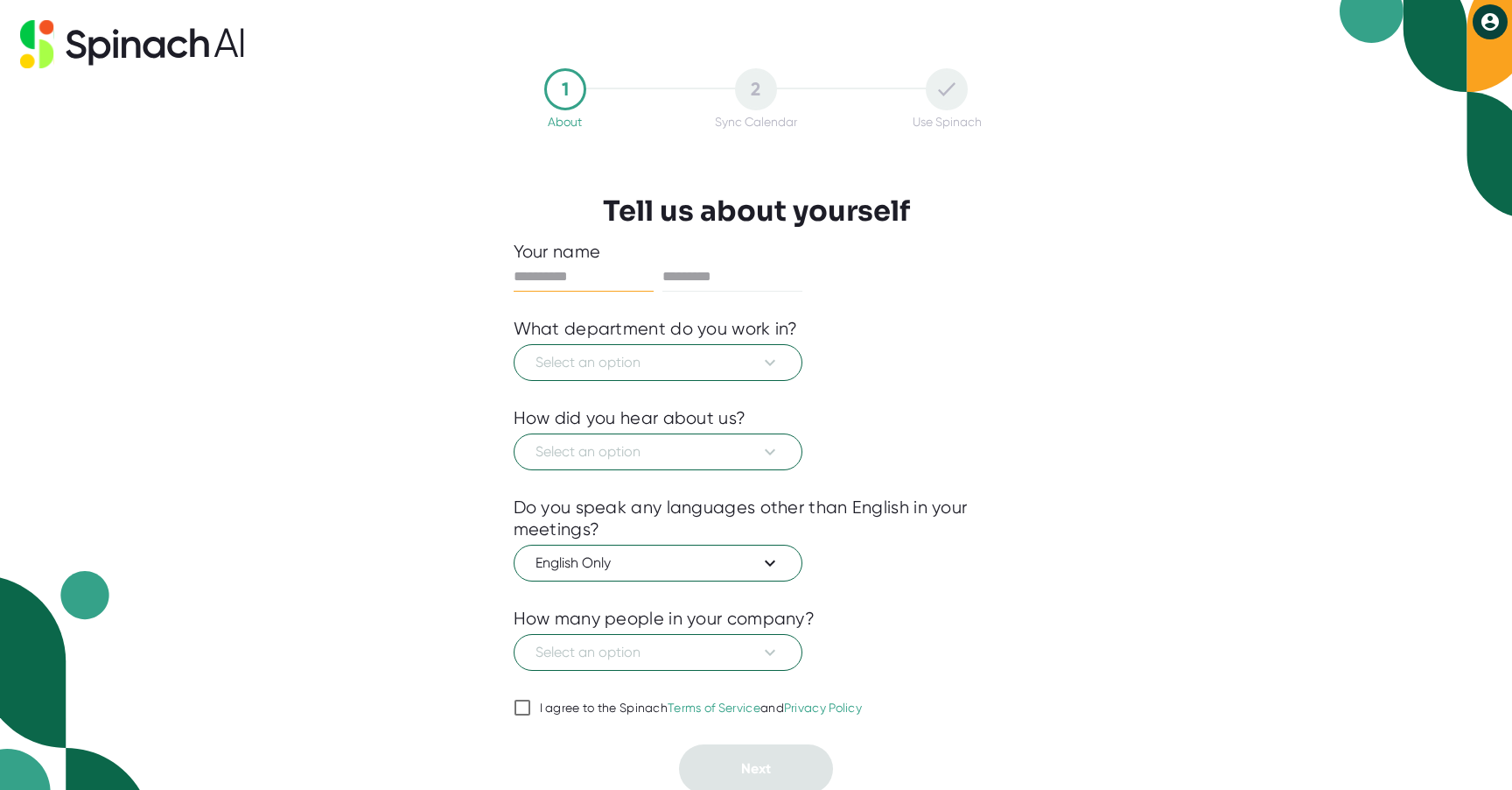
scroll to position [4, 0]
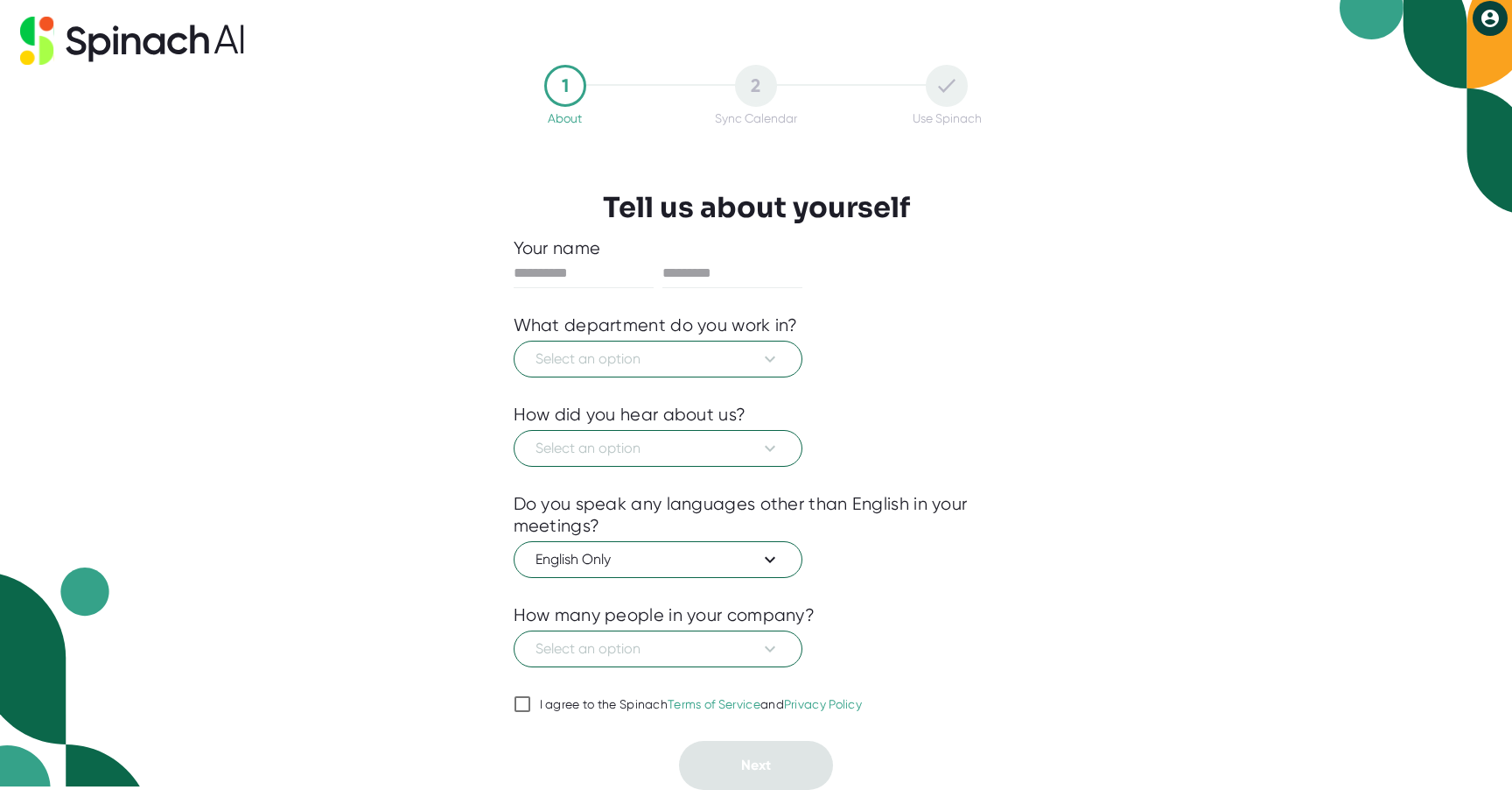
click at [536, 708] on span "I agree to the Spinach Terms of Service and Privacy Policy" at bounding box center [697, 705] width 332 height 16
click at [531, 708] on input "I agree to the Spinach Terms of Service and Privacy Policy" at bounding box center [523, 704] width 18 height 21
checkbox input "true"
click at [677, 649] on span "Select an option" at bounding box center [658, 648] width 245 height 21
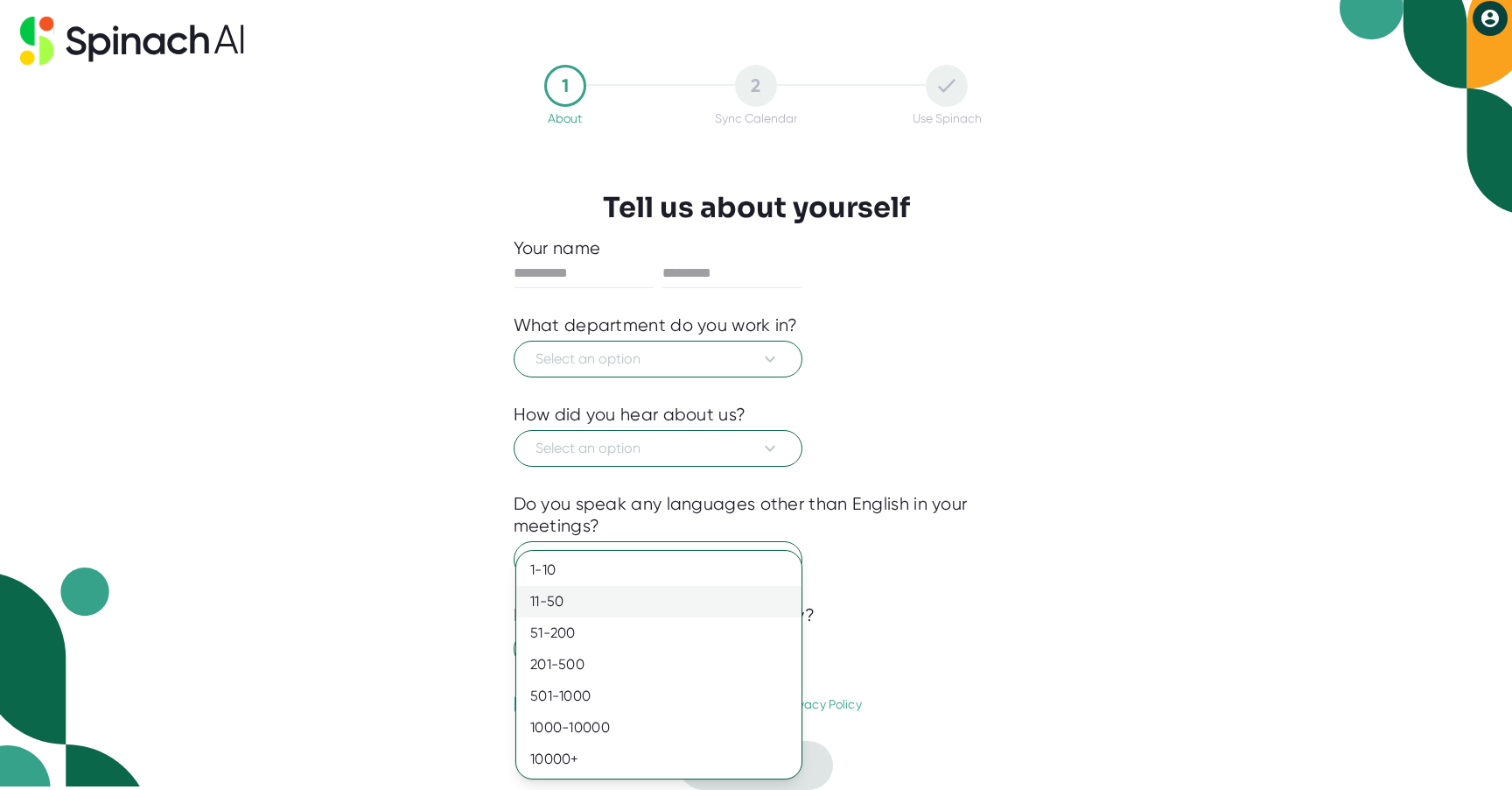
click at [670, 603] on div "11-50" at bounding box center [659, 602] width 285 height 32
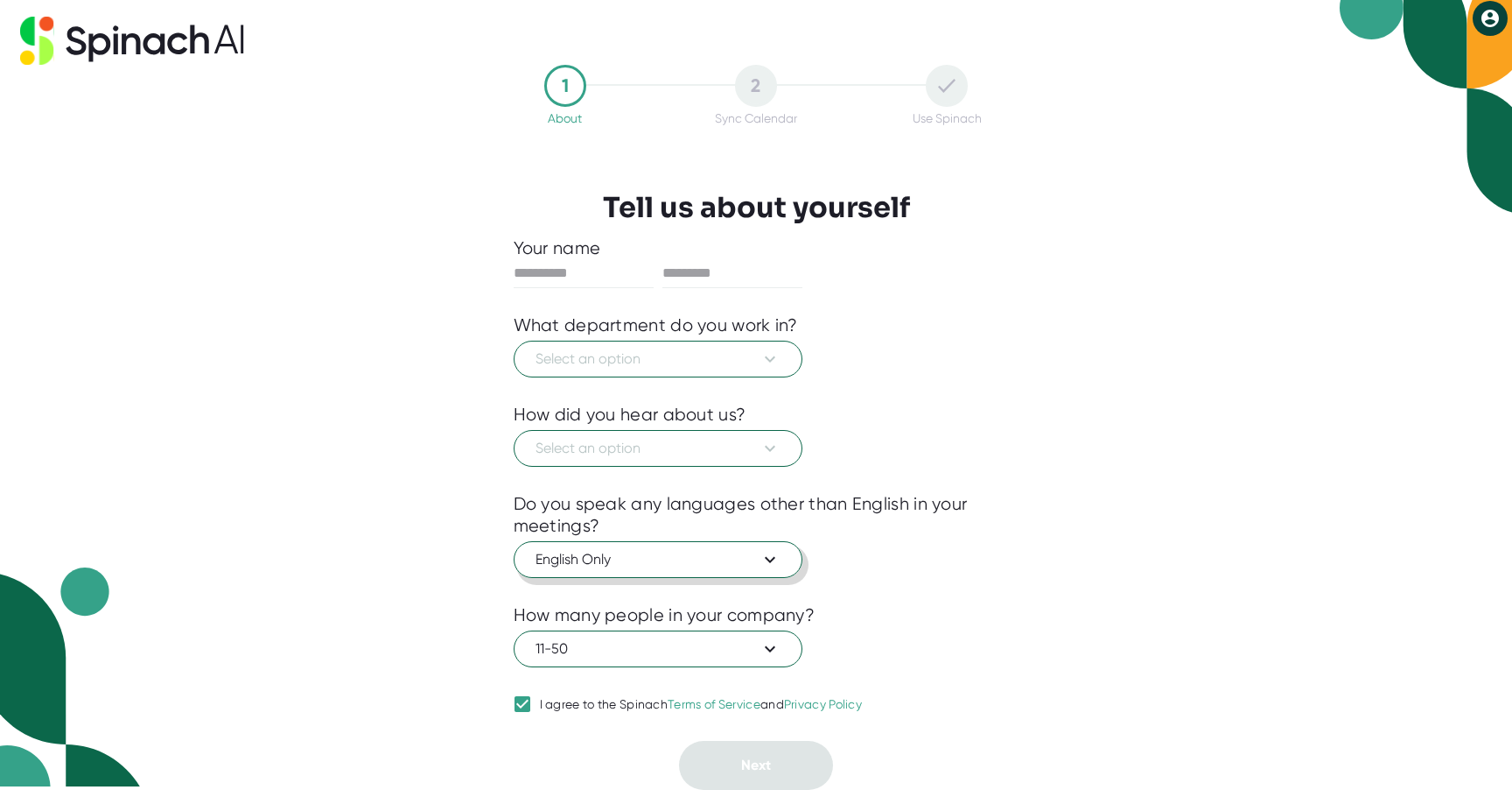
click at [679, 572] on button "English Only" at bounding box center [659, 559] width 289 height 37
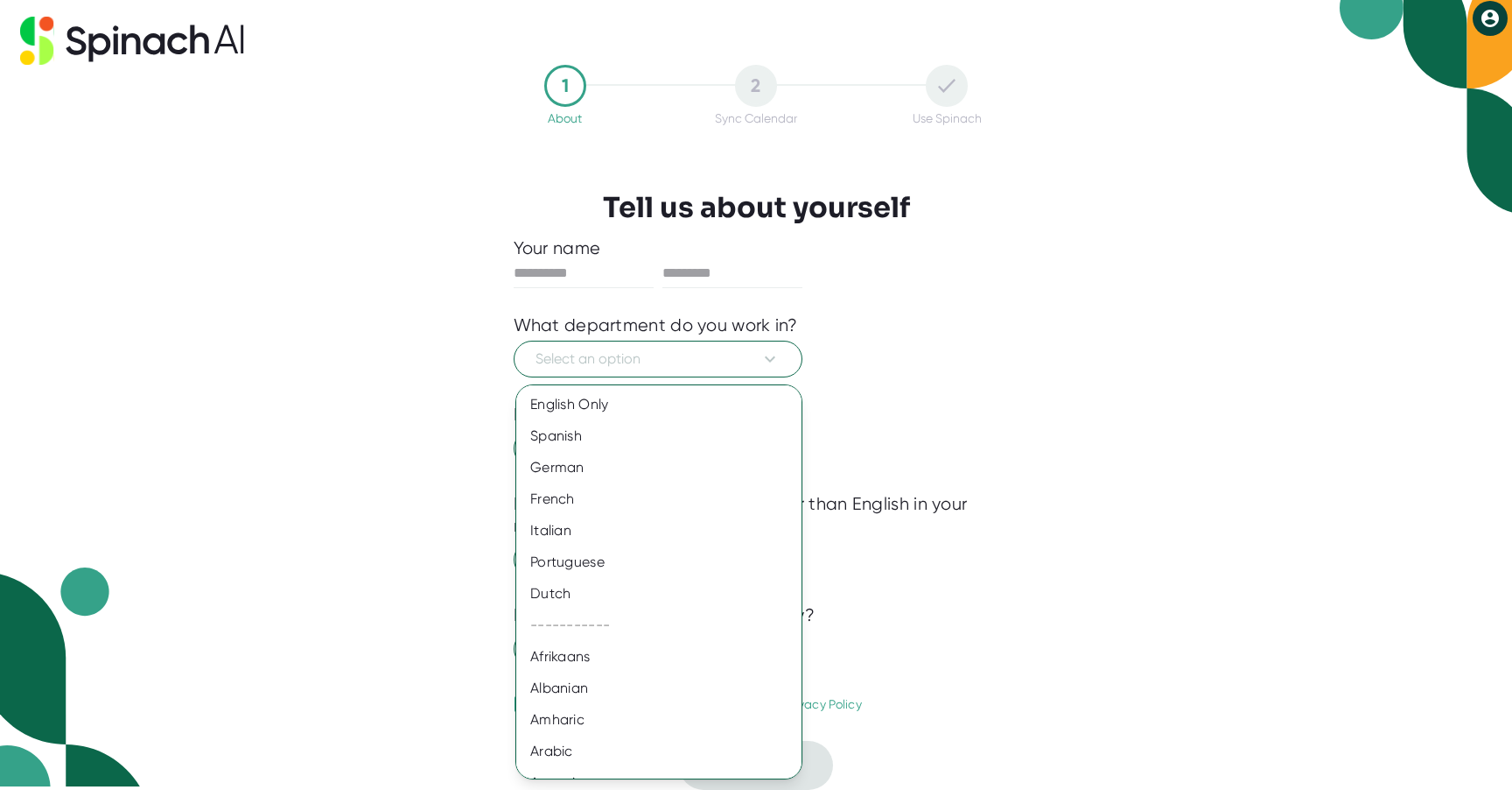
click at [732, 348] on div at bounding box center [756, 395] width 1512 height 790
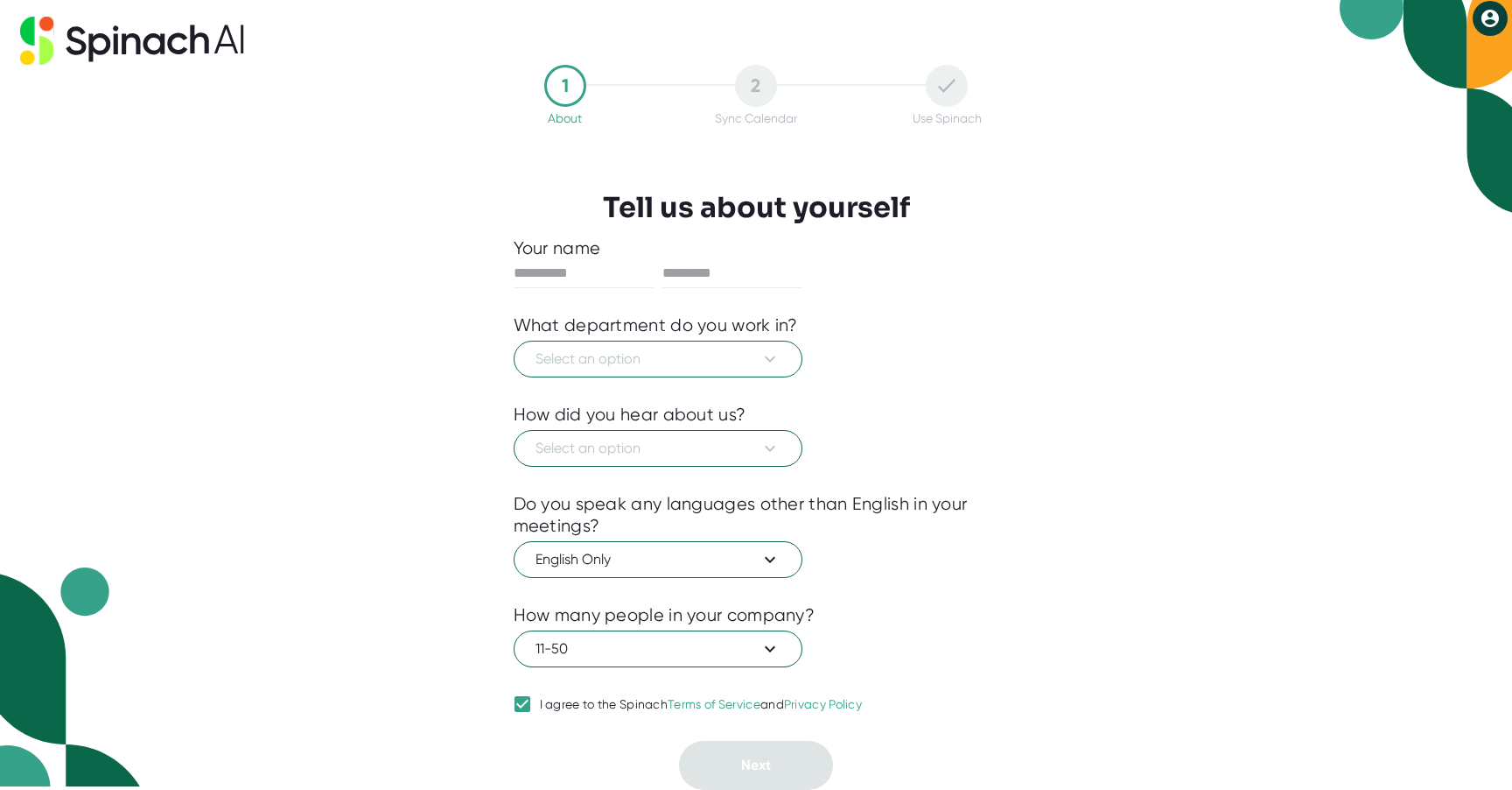
click at [729, 369] on div "English Only Spanish German French Italian Portuguese Dutch ----------- Afrikaa…" at bounding box center [756, 395] width 1512 height 790
click at [736, 357] on span "Select an option" at bounding box center [658, 359] width 245 height 21
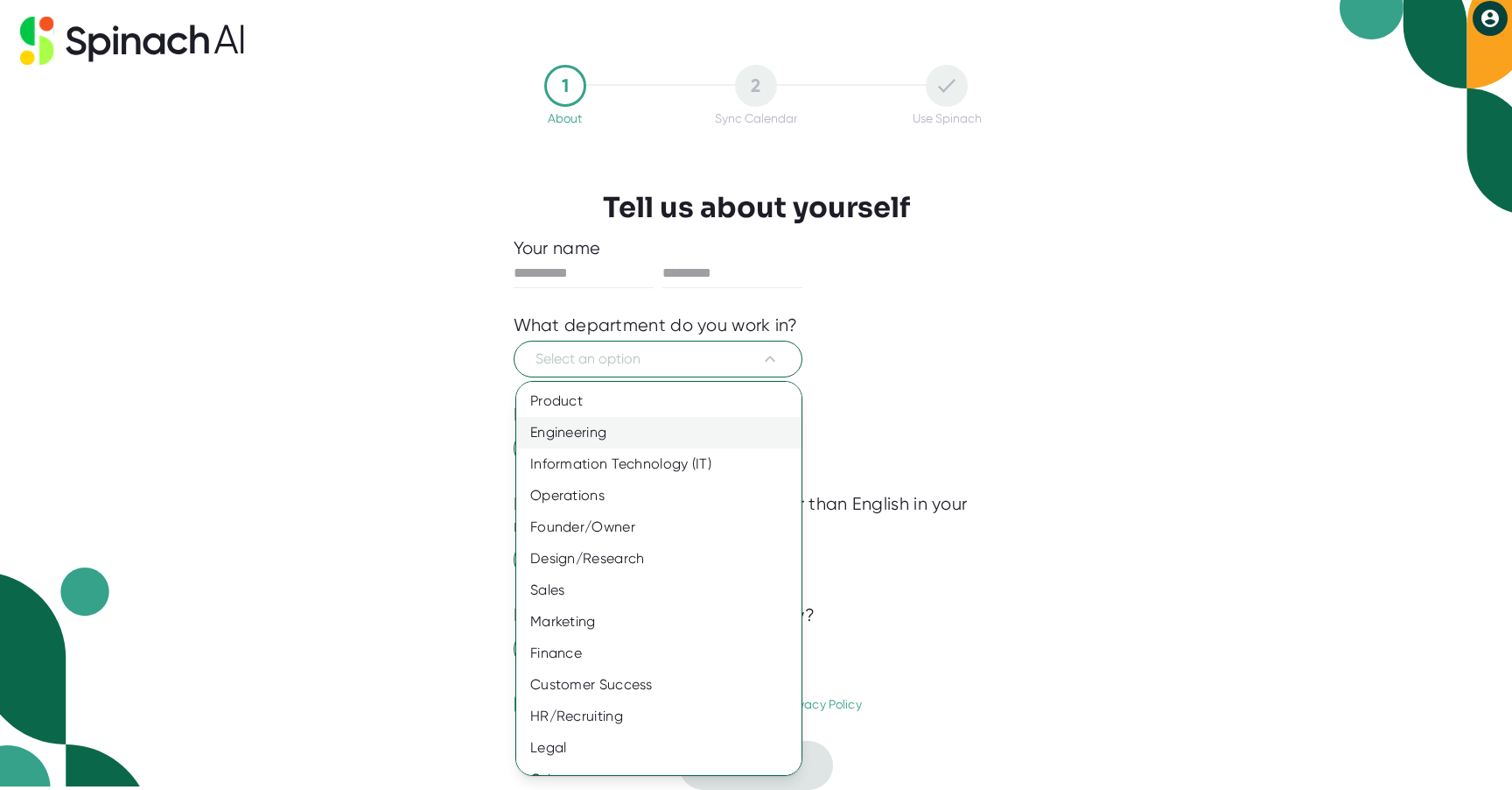
click at [702, 432] on div "Engineering" at bounding box center [659, 432] width 285 height 32
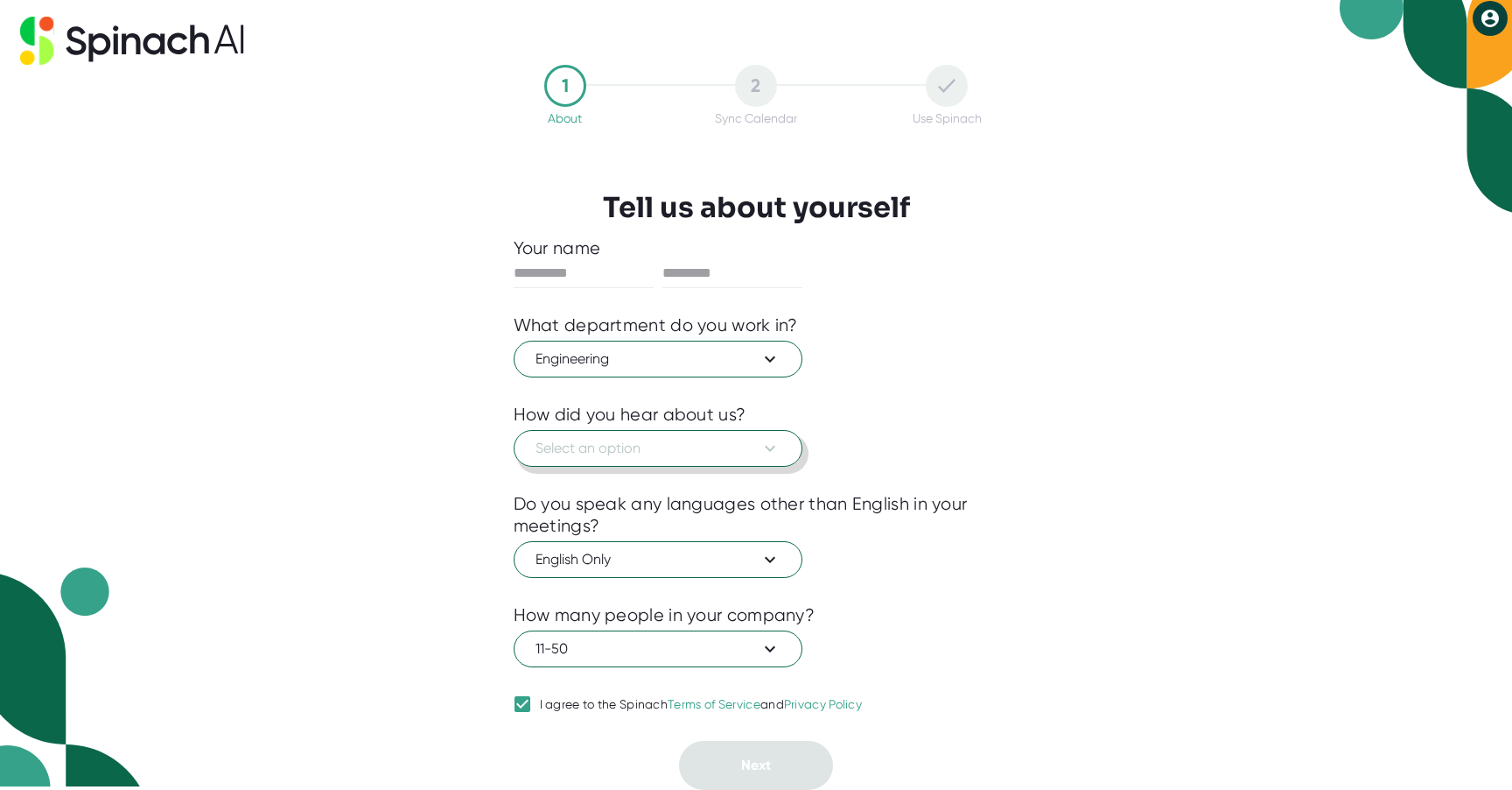
click at [702, 440] on span "Select an option" at bounding box center [658, 448] width 245 height 21
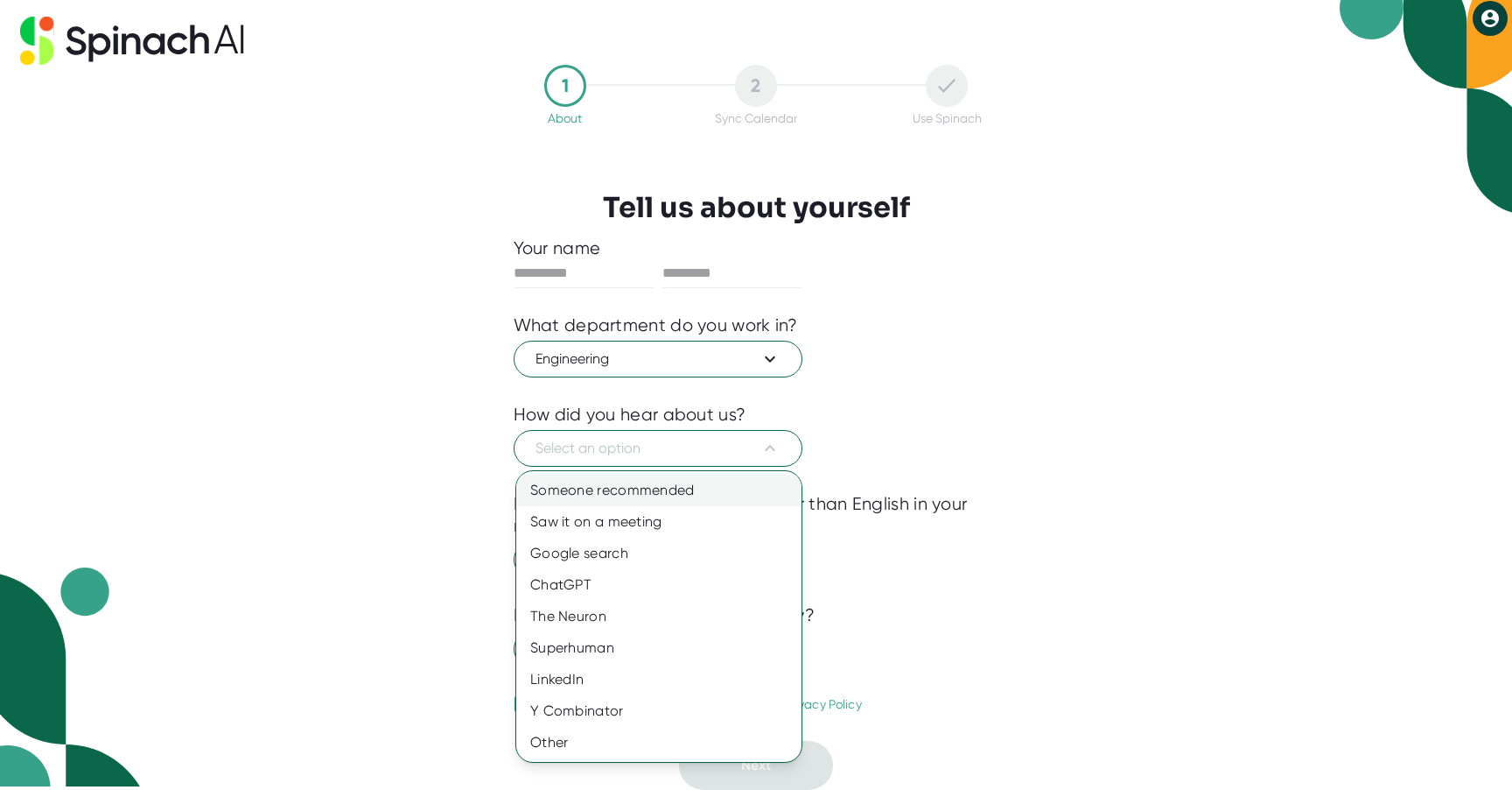
click at [689, 492] on div "Someone recommended" at bounding box center [659, 491] width 285 height 32
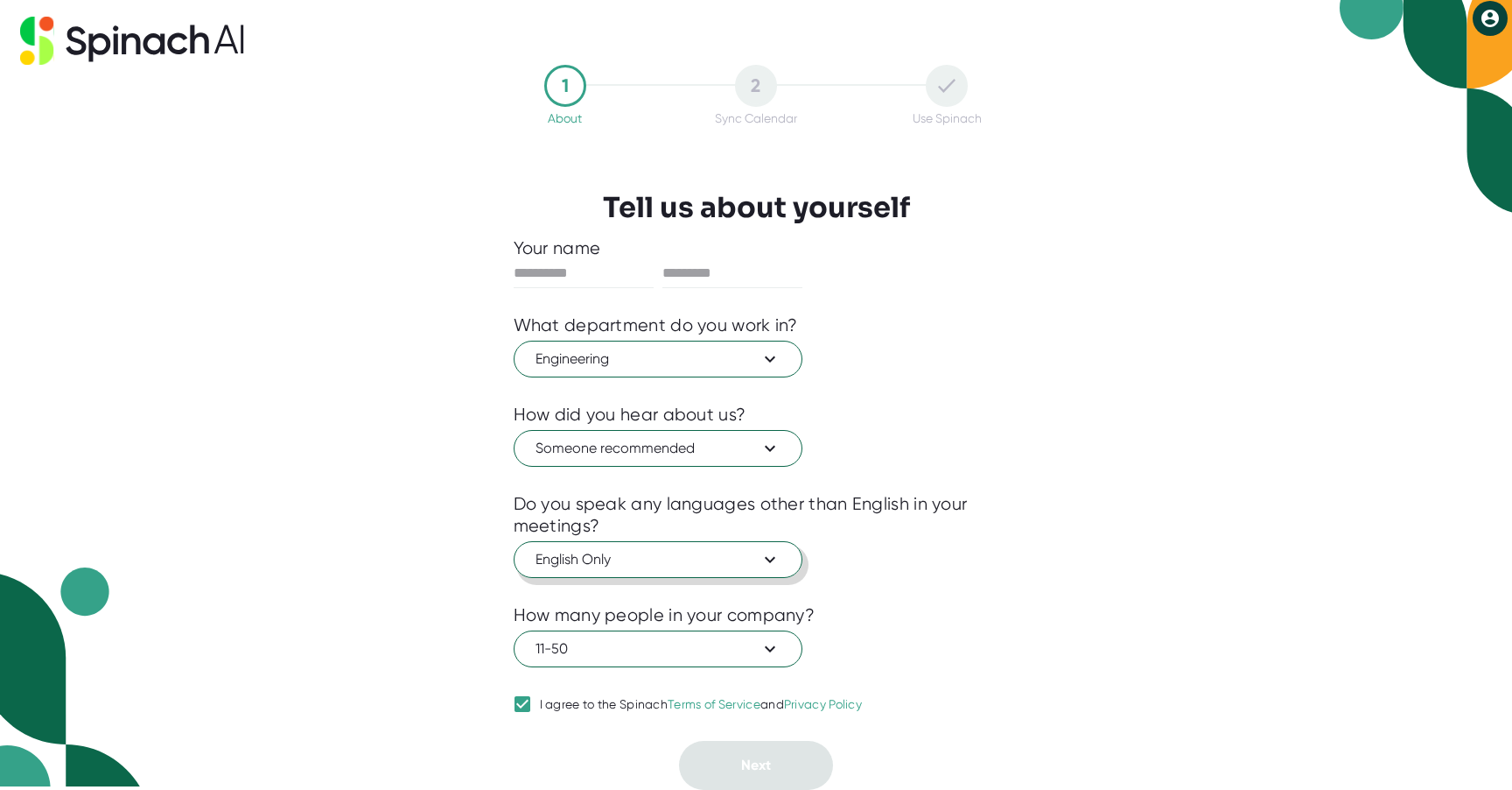
click at [739, 559] on span "English Only" at bounding box center [658, 559] width 245 height 21
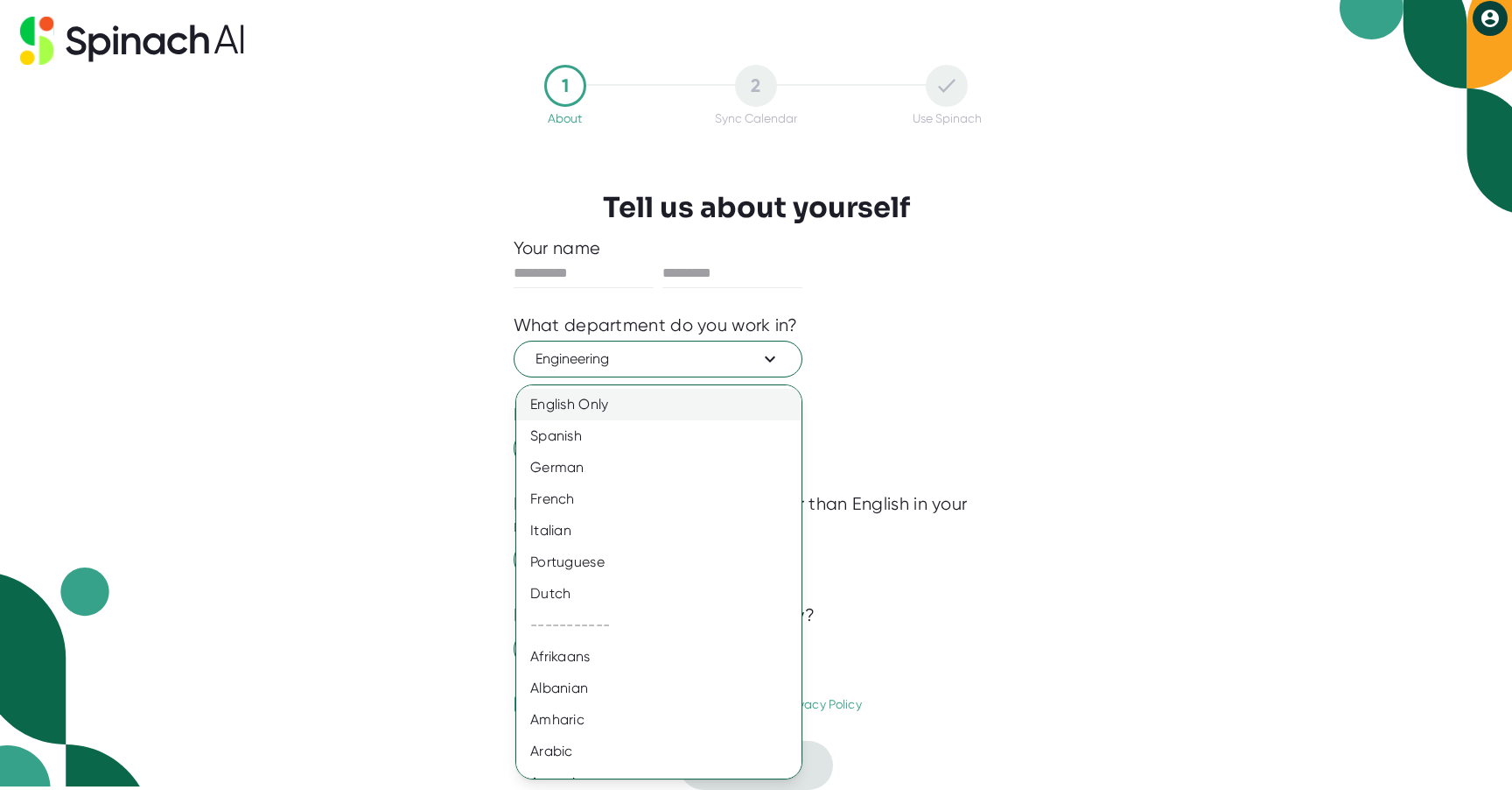
click at [737, 407] on div "English Only" at bounding box center [659, 404] width 285 height 32
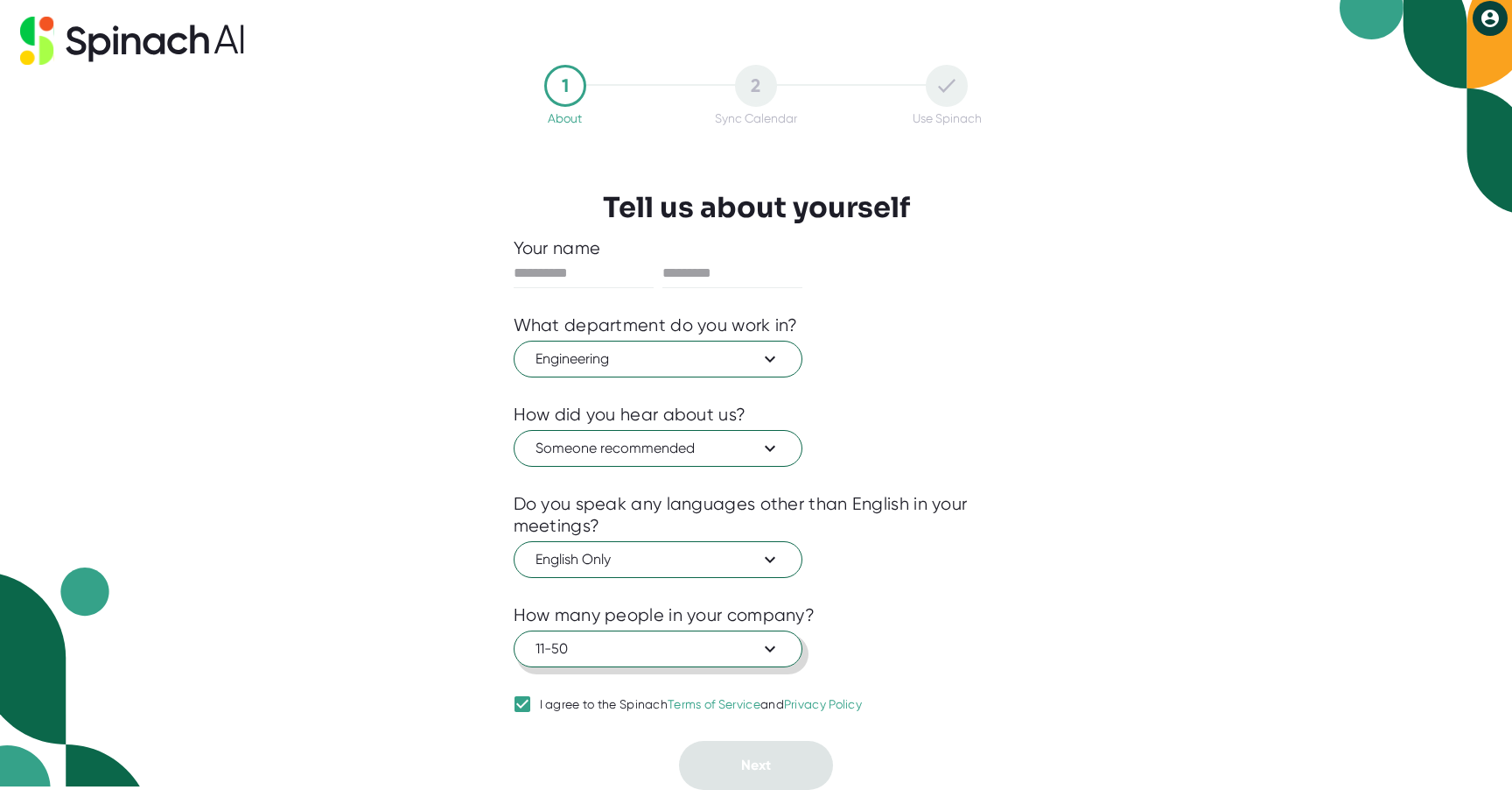
click at [684, 648] on span "11-50" at bounding box center [658, 648] width 245 height 21
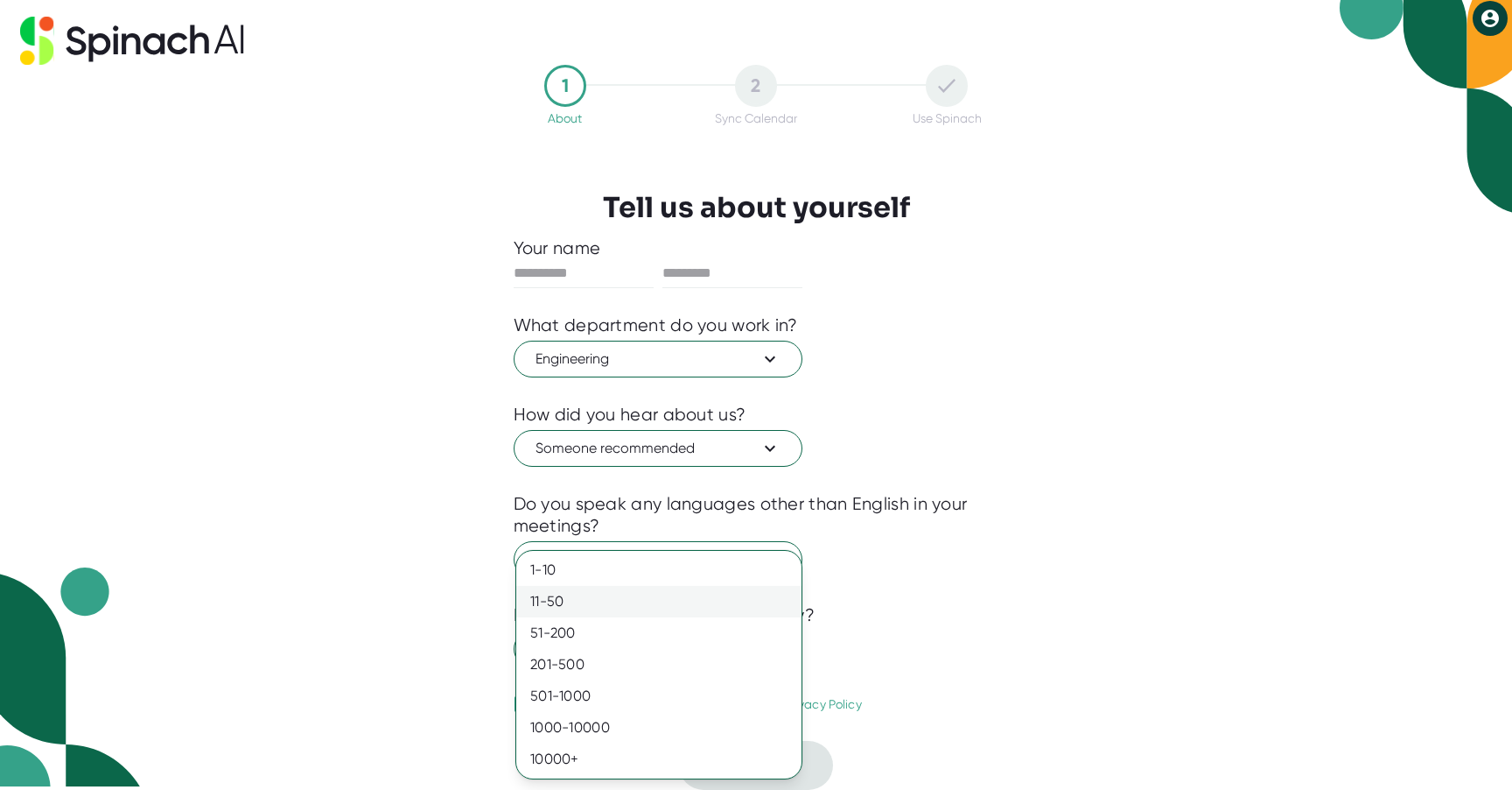
click at [664, 599] on div "11-50" at bounding box center [659, 602] width 285 height 32
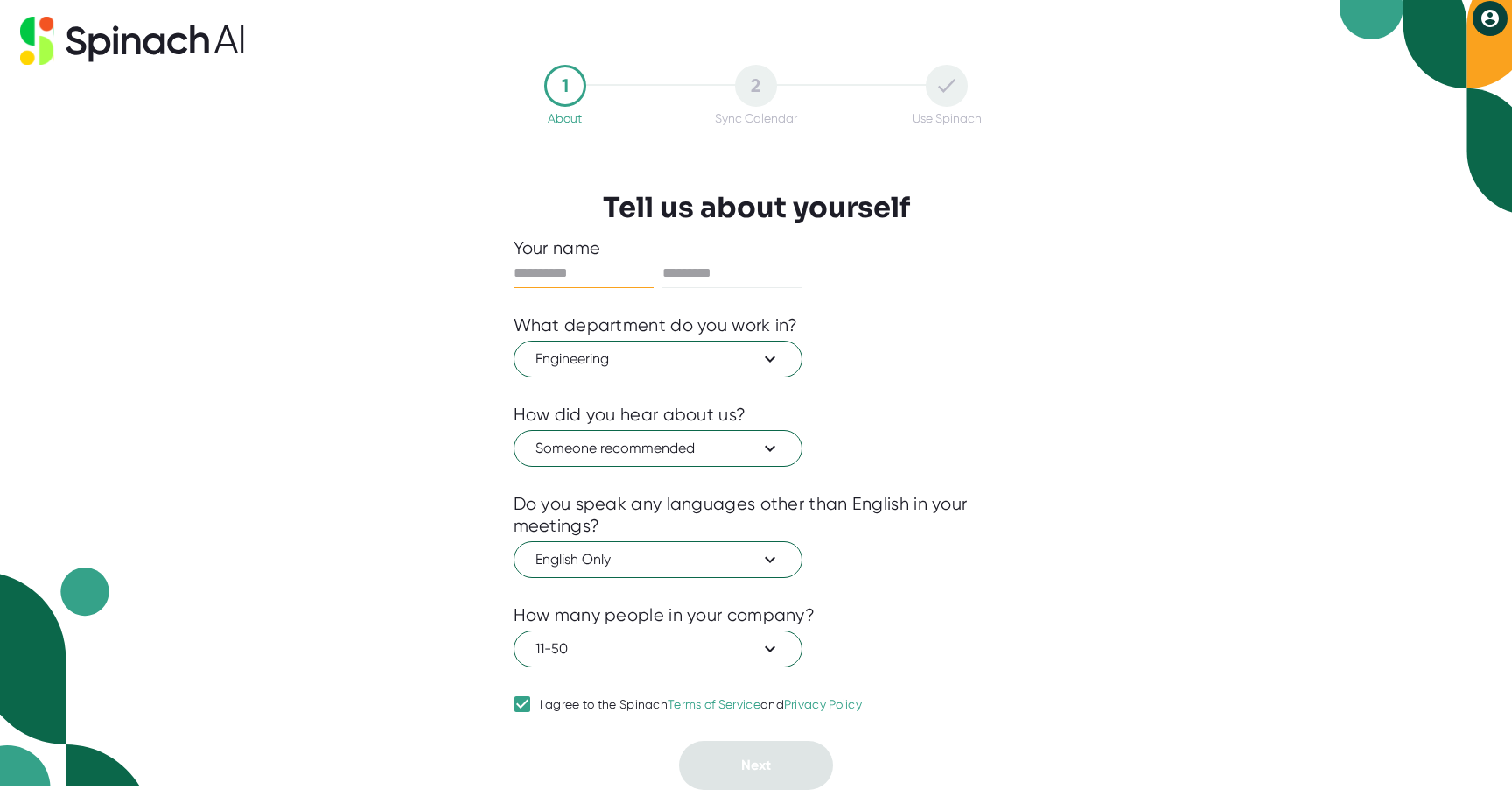
click at [646, 280] on input "text" at bounding box center [584, 273] width 140 height 28
type input "*"
type input "*****"
type input "**"
click at [734, 763] on button "Next" at bounding box center [756, 764] width 154 height 49
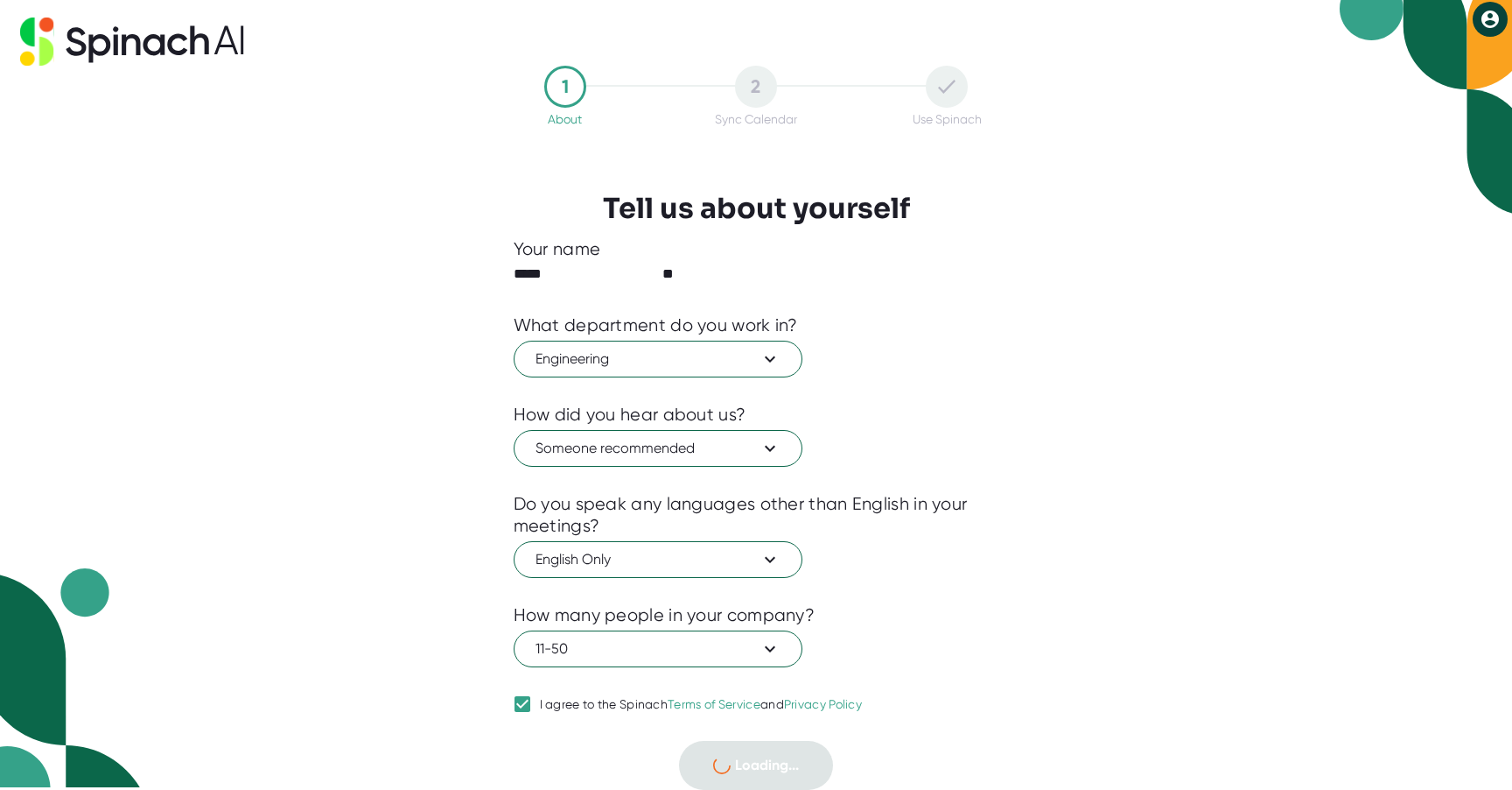
scroll to position [0, 0]
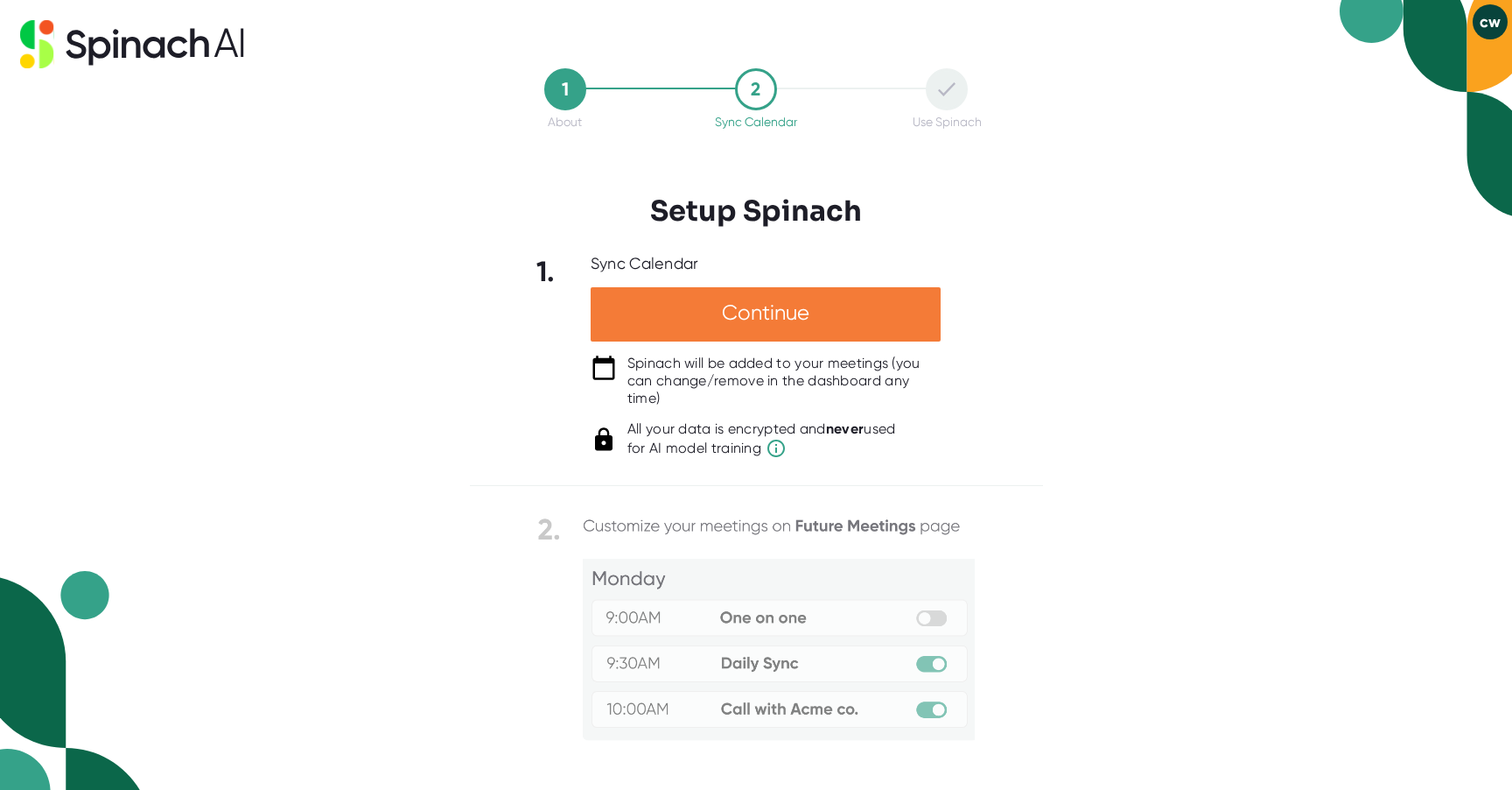
click at [769, 314] on div "Continue" at bounding box center [765, 314] width 350 height 55
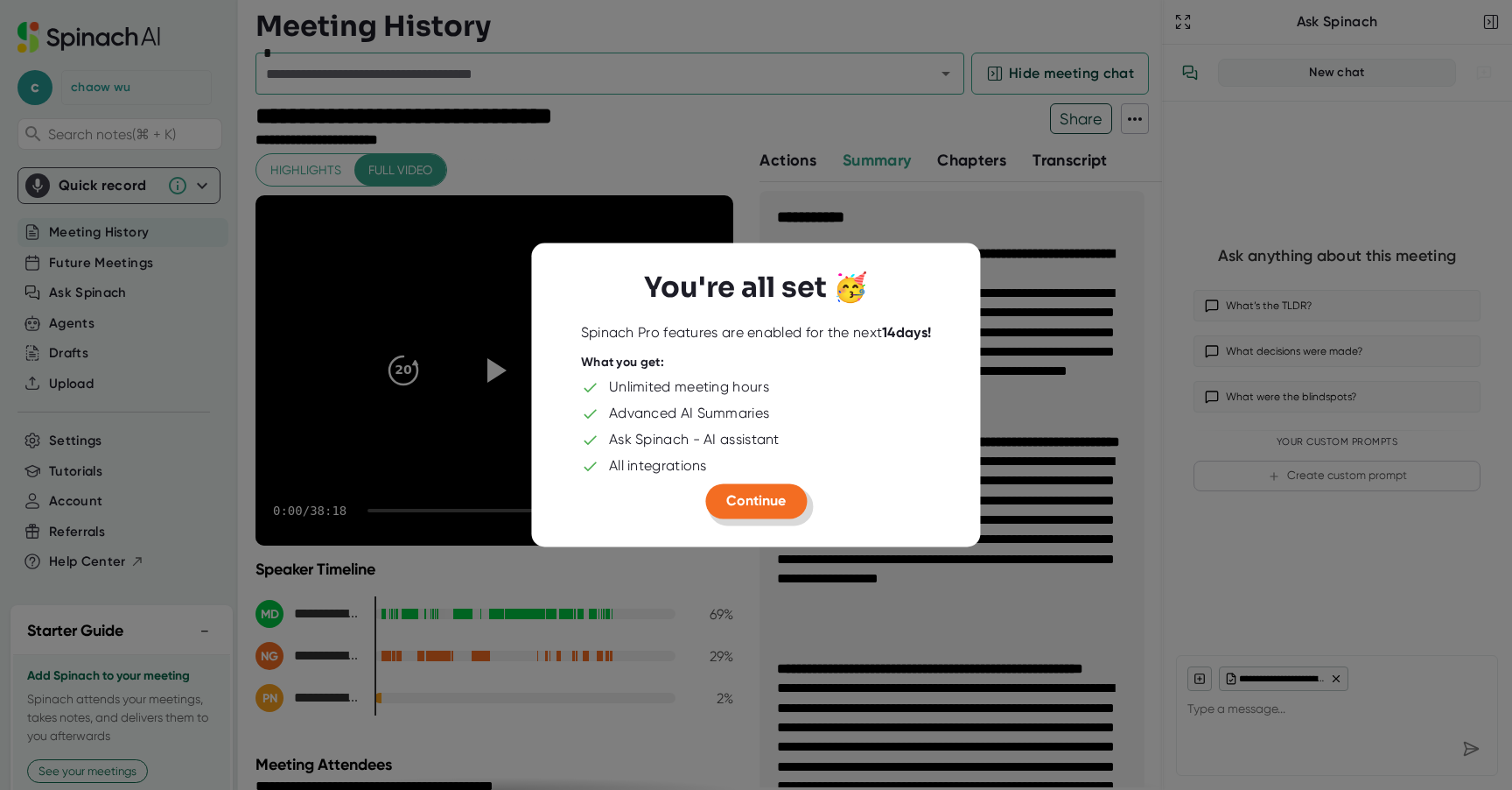
click at [755, 496] on span "Continue" at bounding box center [756, 501] width 59 height 17
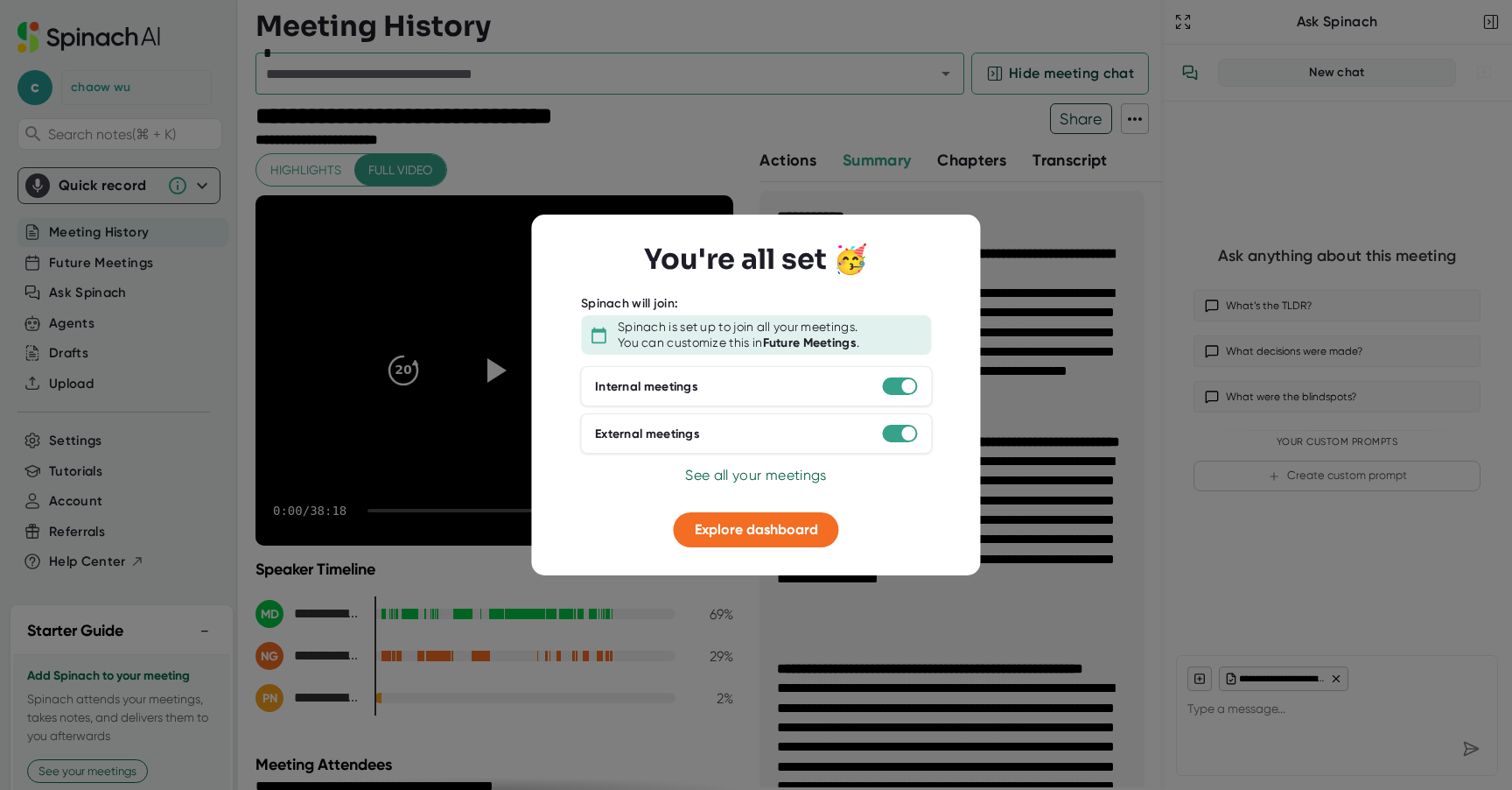
click at [641, 628] on div at bounding box center [756, 395] width 1512 height 790
click at [898, 380] on div at bounding box center [899, 387] width 35 height 18
click at [912, 392] on div at bounding box center [909, 387] width 14 height 14
click at [900, 434] on div at bounding box center [899, 433] width 35 height 18
click at [803, 526] on span "Explore dashboard" at bounding box center [756, 529] width 124 height 17
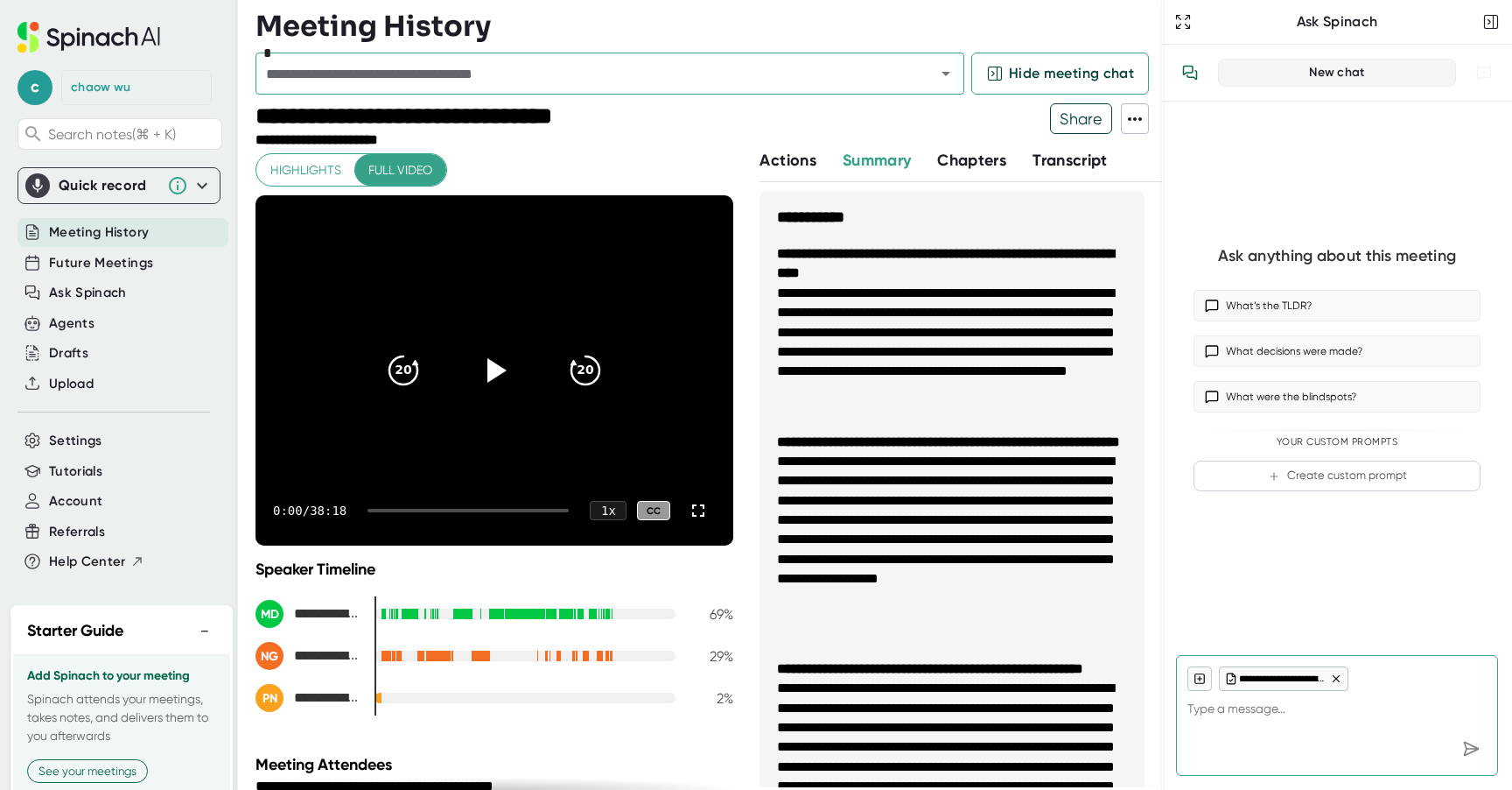
click at [796, 381] on li "**********" at bounding box center [951, 352] width 350 height 138
click at [1134, 120] on icon at bounding box center [1135, 119] width 14 height 4
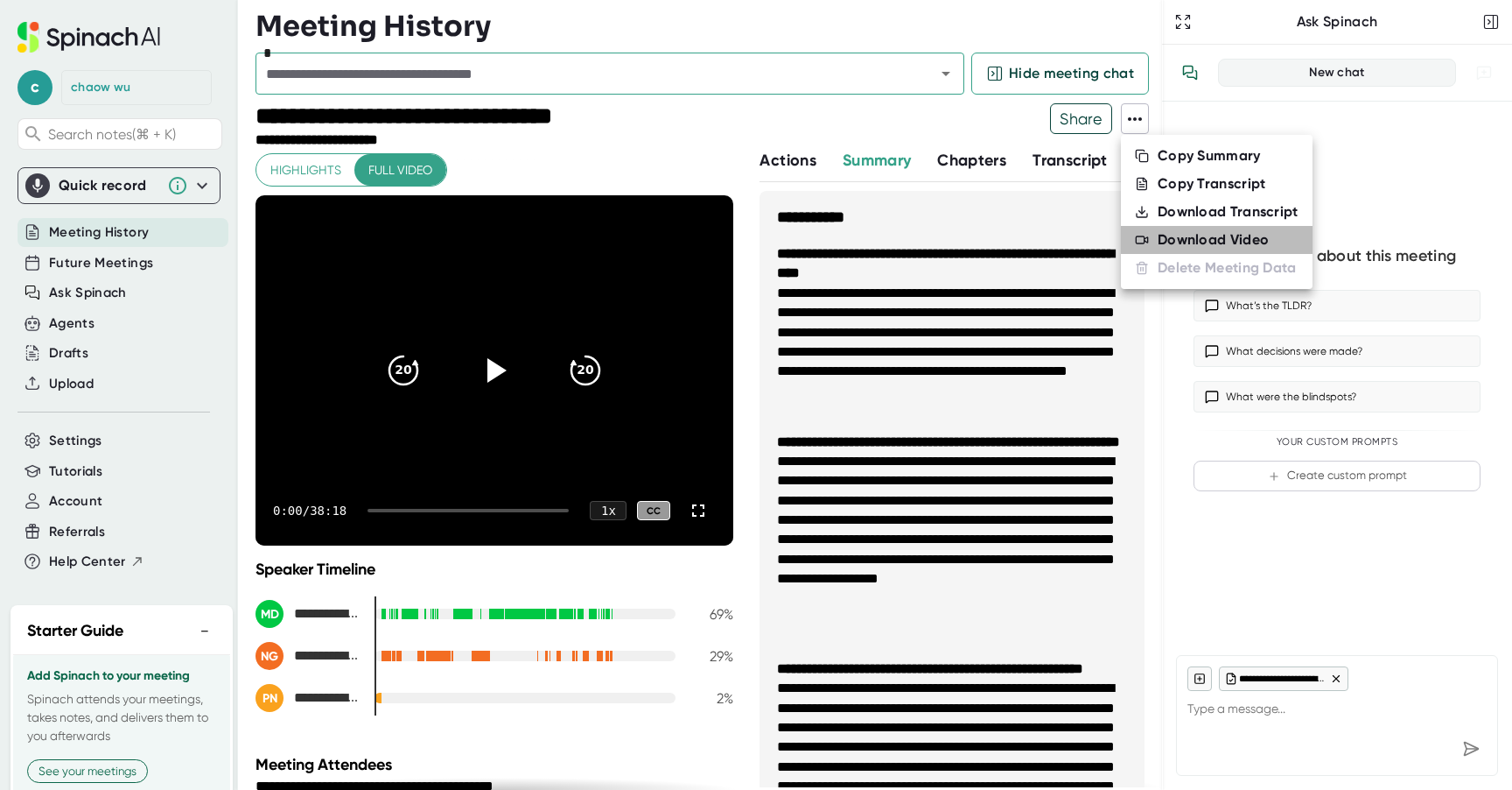
click at [1165, 239] on div "Download Video" at bounding box center [1214, 240] width 111 height 18
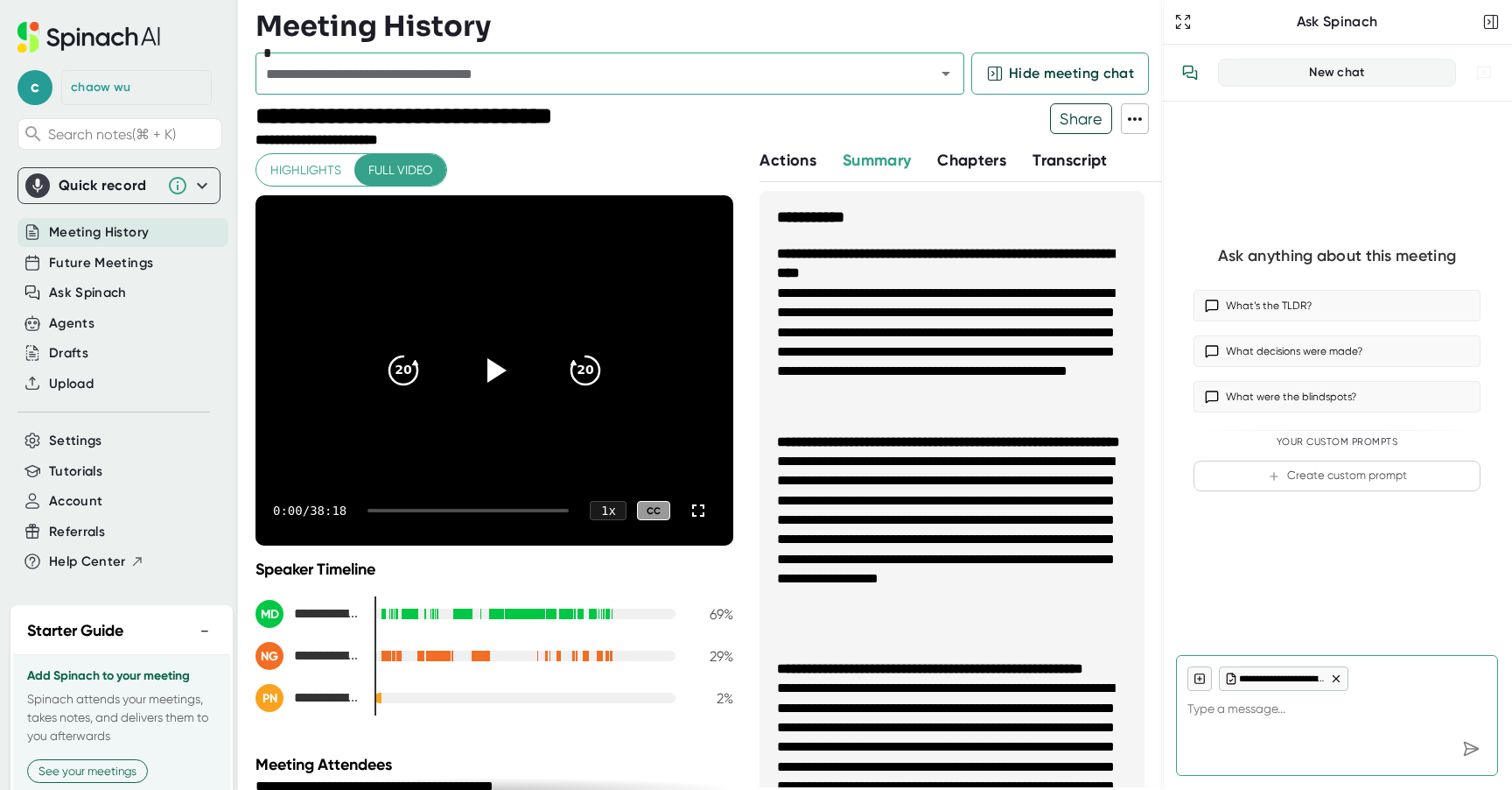
click at [1130, 118] on icon at bounding box center [1135, 119] width 14 height 4
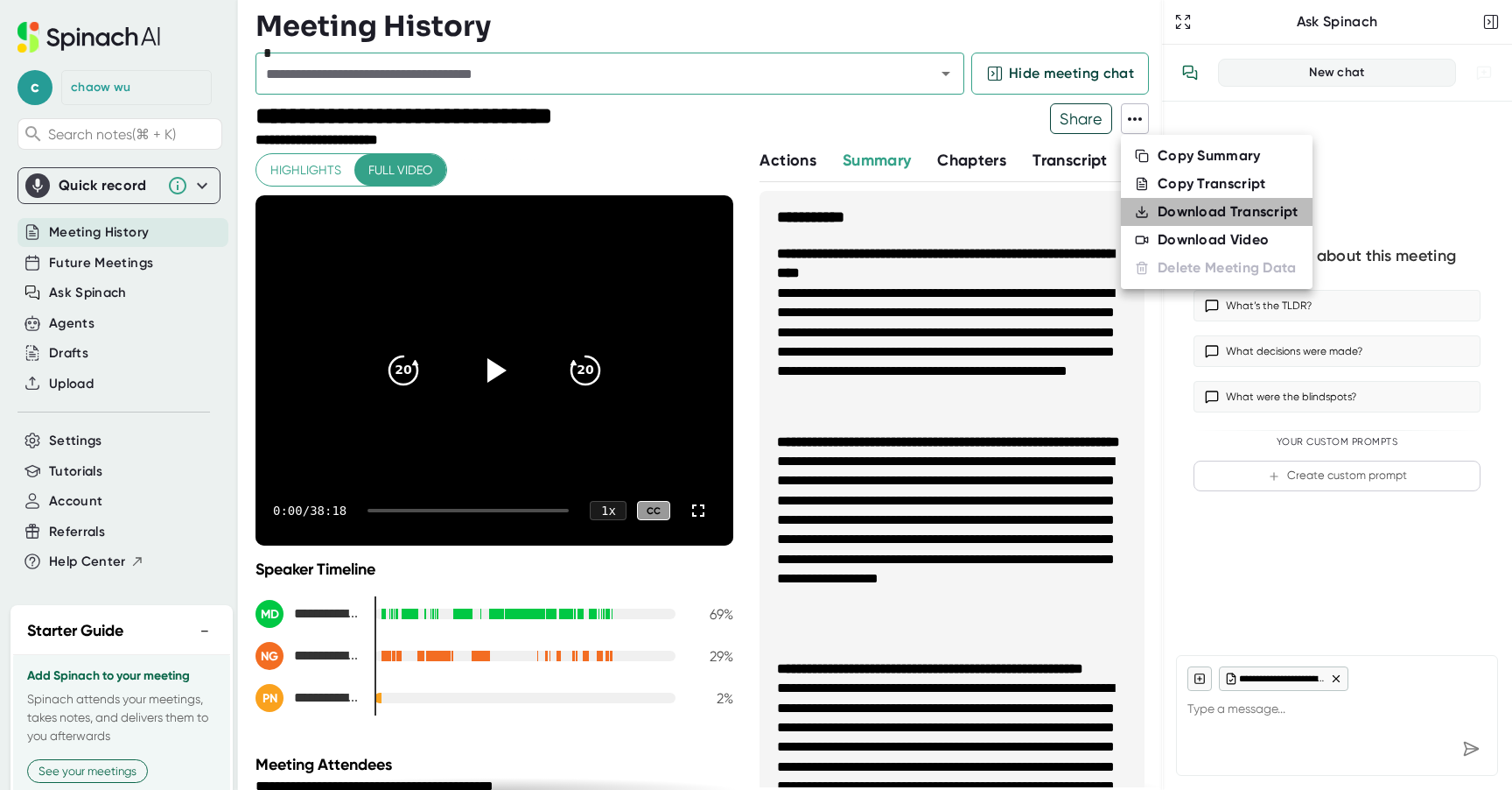
click at [1166, 211] on div "Download Transcript" at bounding box center [1229, 212] width 141 height 18
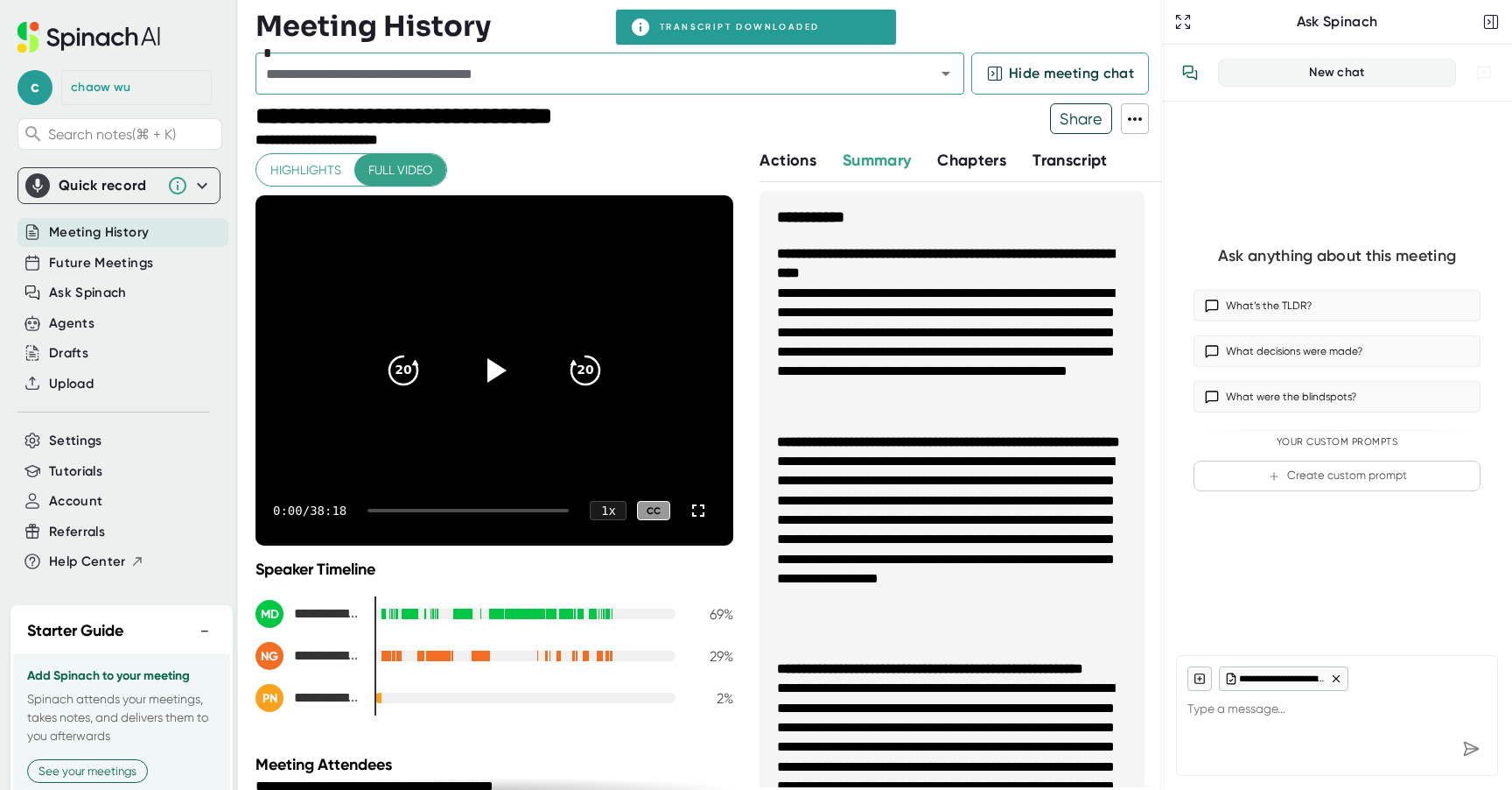
click at [998, 109] on div at bounding box center [829, 126] width 442 height 46
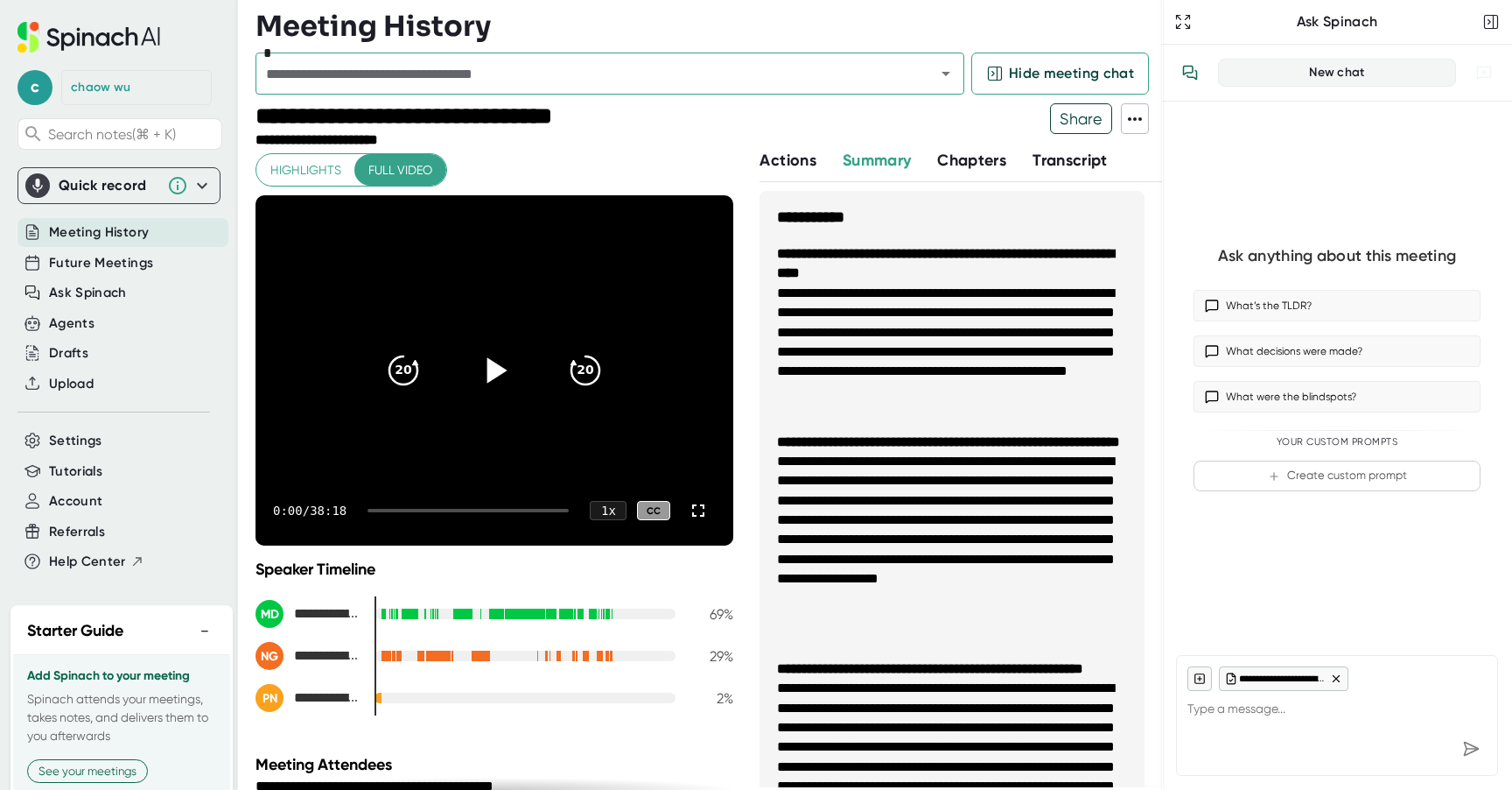
click at [490, 378] on icon at bounding box center [497, 370] width 20 height 26
click at [490, 378] on icon at bounding box center [494, 371] width 44 height 44
type textarea "x"
